Goal: Information Seeking & Learning: Learn about a topic

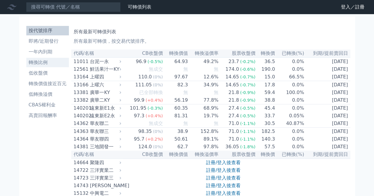
click at [48, 65] on li "轉換比例" at bounding box center [47, 62] width 43 height 7
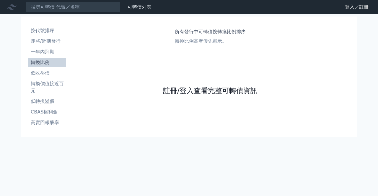
click at [203, 94] on link "註冊/登入查看完整可轉債資訊" at bounding box center [210, 90] width 94 height 9
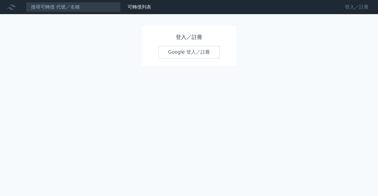
click at [361, 11] on link "登入／註冊" at bounding box center [356, 6] width 33 height 9
click at [355, 10] on link "登入／註冊" at bounding box center [356, 6] width 33 height 9
click at [184, 54] on link "Google 登入／註冊" at bounding box center [188, 52] width 61 height 12
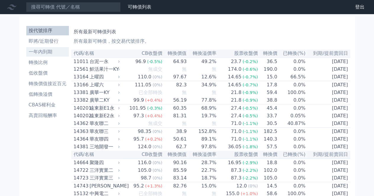
click at [45, 55] on li "一年內到期" at bounding box center [47, 51] width 43 height 7
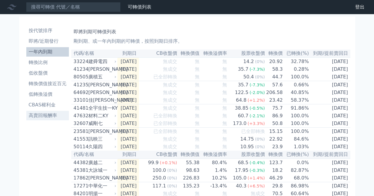
click at [43, 114] on li "高賣回報酬率" at bounding box center [47, 115] width 43 height 7
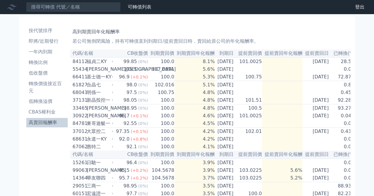
click at [43, 120] on li "高賣回報酬率" at bounding box center [47, 122] width 42 height 7
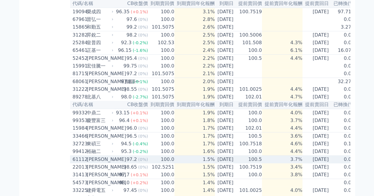
scroll to position [247, 0]
